Goal: Navigation & Orientation: Go to known website

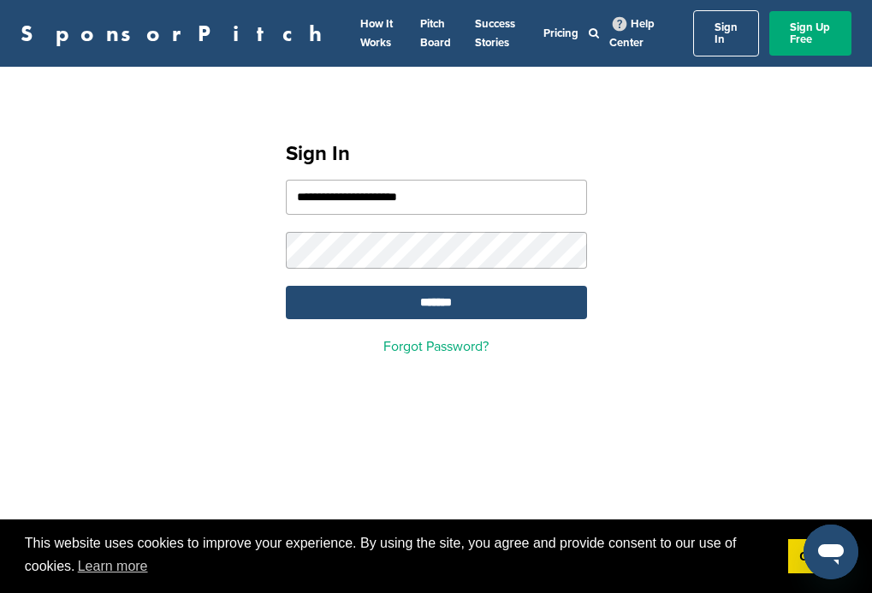
type input "**********"
click at [435, 293] on input "*******" at bounding box center [436, 302] width 301 height 33
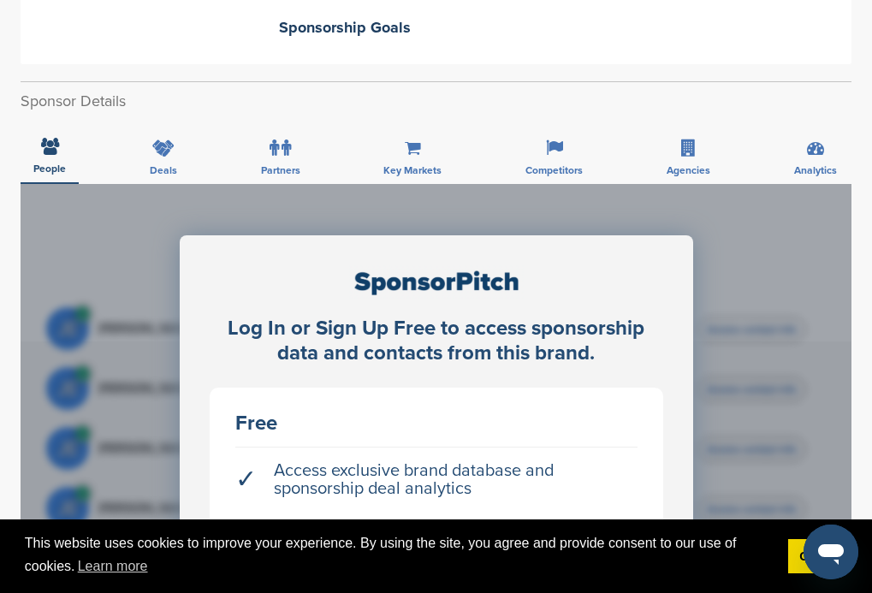
scroll to position [428, 0]
